Goal: Transaction & Acquisition: Purchase product/service

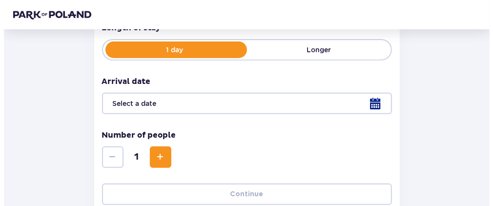
scroll to position [244, 0]
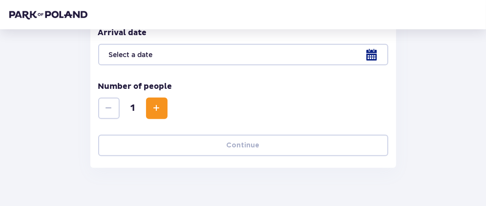
click at [158, 109] on span "Increase" at bounding box center [157, 109] width 12 height 12
click at [370, 53] on div at bounding box center [243, 54] width 290 height 21
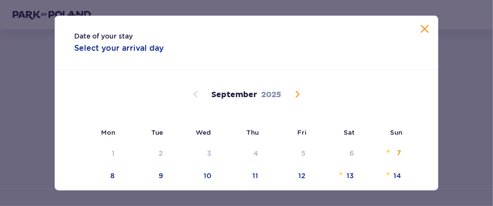
click at [296, 96] on span "Calendar" at bounding box center [298, 94] width 12 height 12
click at [295, 98] on span "Calendar" at bounding box center [298, 94] width 12 height 12
click at [299, 93] on span "Calendar" at bounding box center [298, 94] width 12 height 12
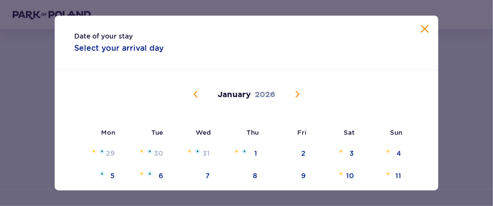
click at [299, 93] on span "Calendar" at bounding box center [298, 94] width 12 height 12
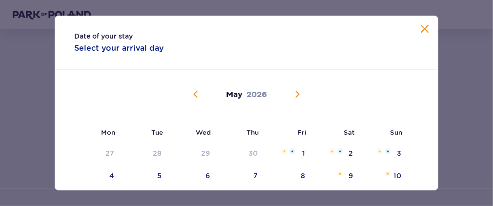
click at [299, 93] on span "Calendar" at bounding box center [298, 94] width 12 height 12
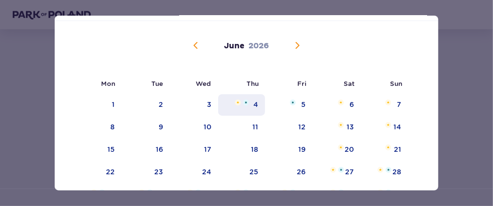
click at [255, 97] on div "4" at bounding box center [241, 104] width 47 height 21
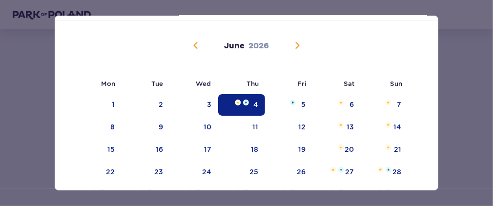
type input "[DATE]"
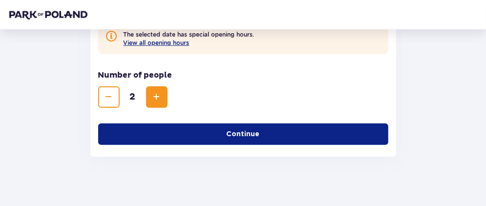
scroll to position [294, 0]
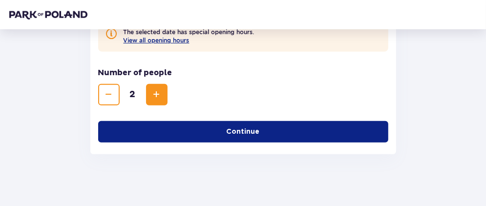
click at [211, 132] on button "Continue" at bounding box center [243, 131] width 290 height 21
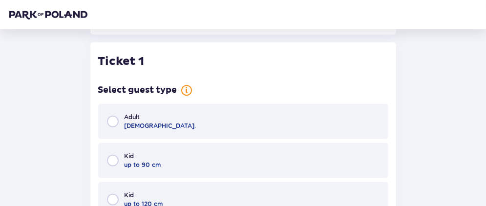
scroll to position [418, 0]
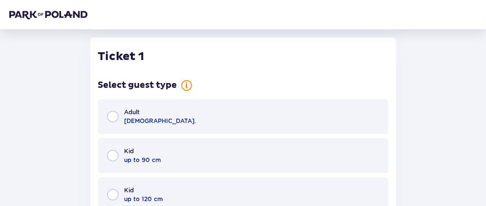
click at [210, 116] on div "Adult [DEMOGRAPHIC_DATA]." at bounding box center [243, 116] width 290 height 35
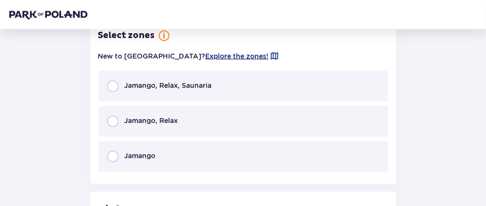
scroll to position [804, 0]
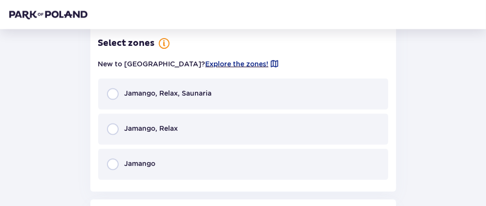
click at [128, 165] on p "Jamango" at bounding box center [140, 164] width 31 height 10
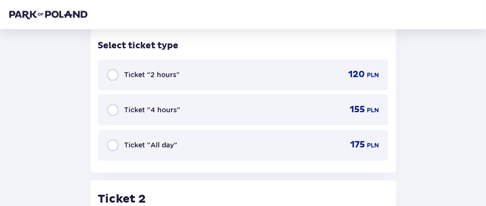
scroll to position [962, 0]
